Goal: Task Accomplishment & Management: Manage account settings

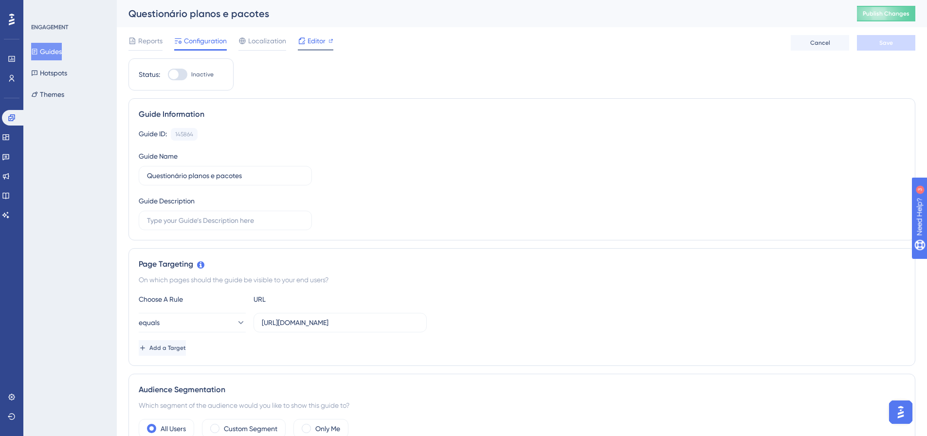
click at [318, 39] on span "Editor" at bounding box center [317, 41] width 18 height 12
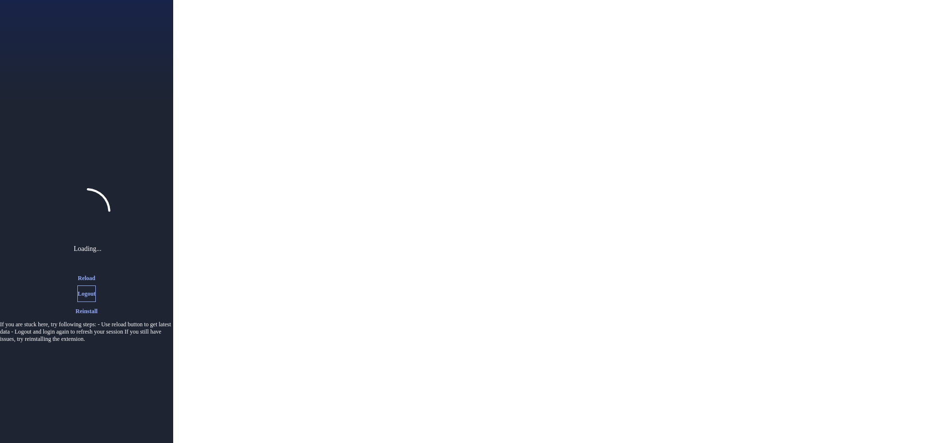
click at [80, 295] on span "Logout" at bounding box center [87, 294] width 18 height 8
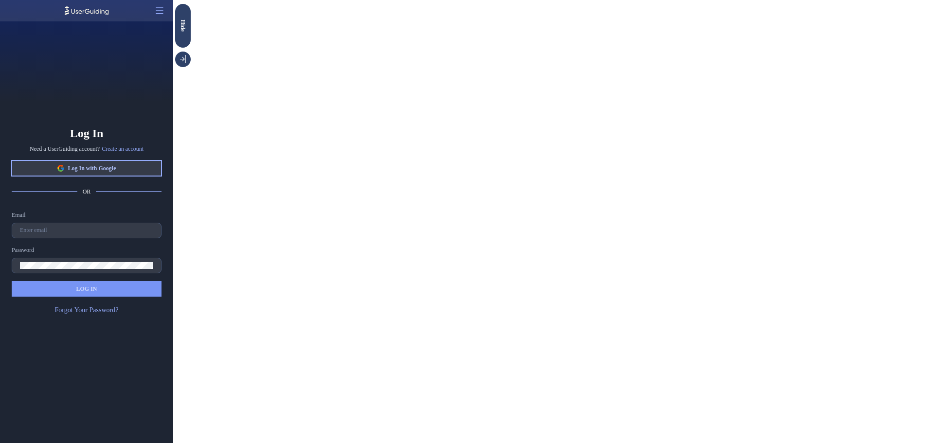
click at [125, 174] on button "Log In with Google" at bounding box center [87, 169] width 150 height 16
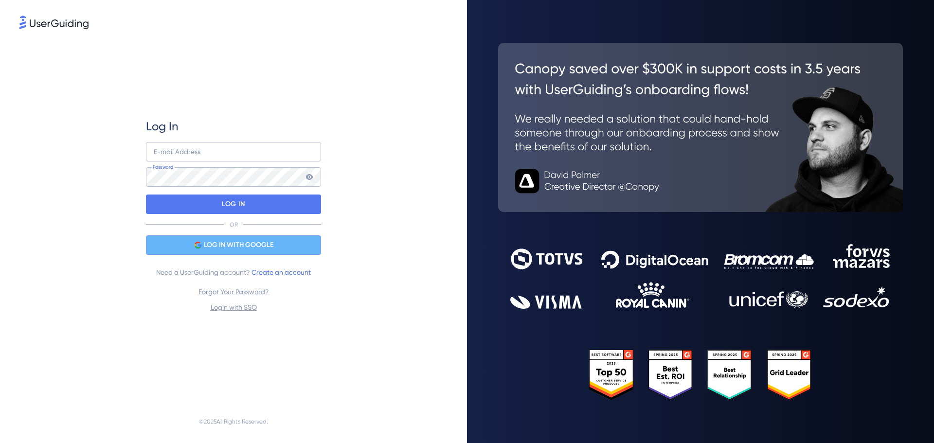
click at [213, 241] on span "LOG IN WITH GOOGLE" at bounding box center [239, 245] width 70 height 12
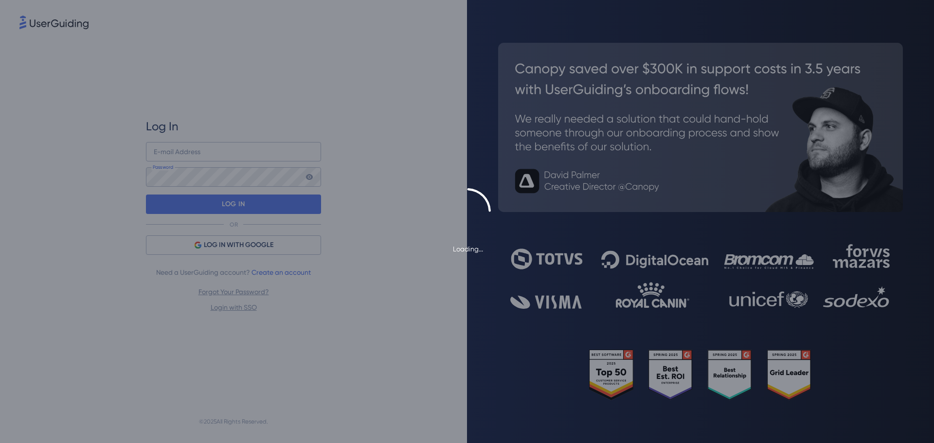
click at [342, 259] on div "Loading..." at bounding box center [467, 221] width 934 height 443
click at [233, 259] on div "Loading..." at bounding box center [467, 221] width 934 height 443
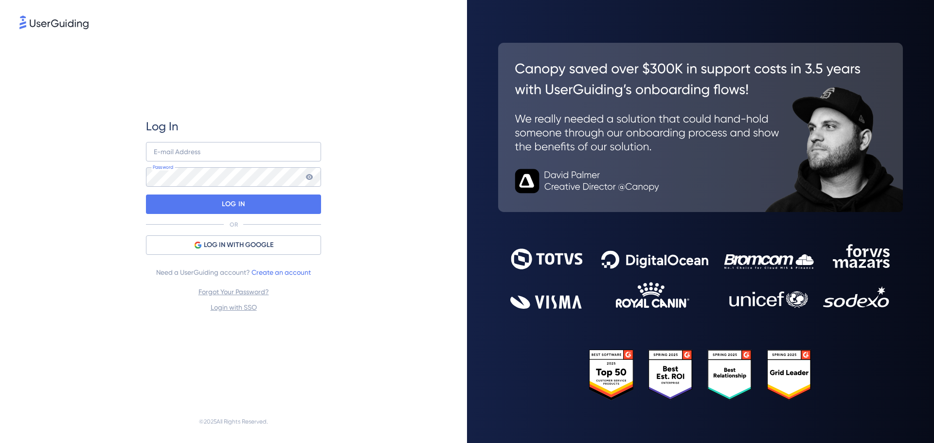
click at [335, 70] on div "Log In E-mail Address Password LOG IN OR LOG IN WITH GOOGLE Need a UserGuiding …" at bounding box center [233, 215] width 428 height 369
